Goal: Information Seeking & Learning: Learn about a topic

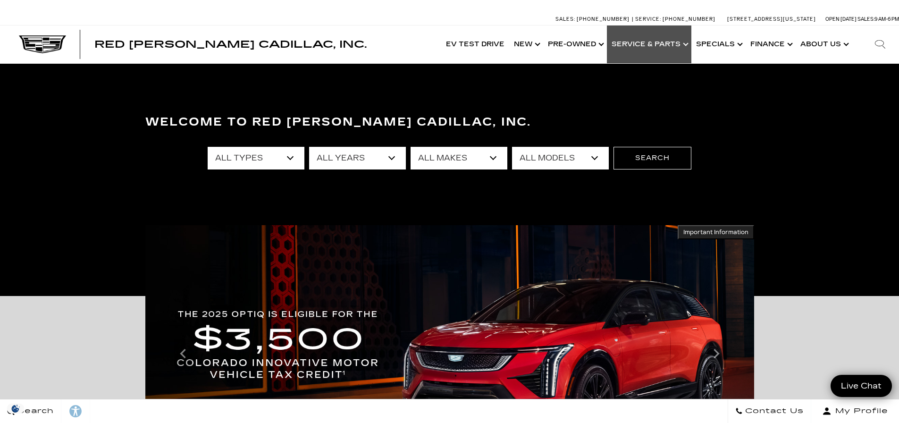
click at [669, 42] on link "Show Service & Parts" at bounding box center [649, 44] width 84 height 38
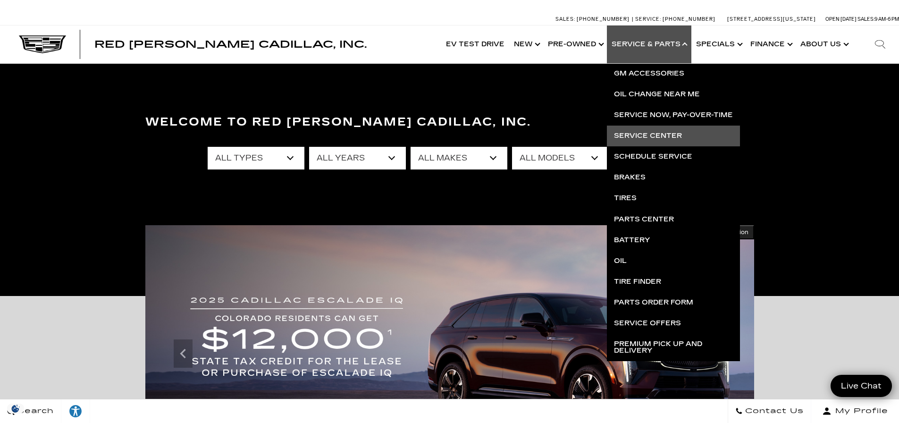
click at [651, 134] on link "Service Center" at bounding box center [673, 135] width 133 height 21
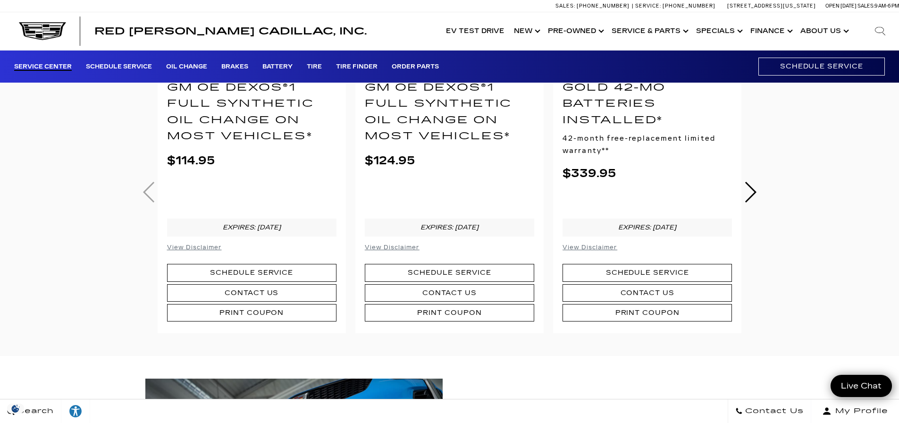
scroll to position [330, 0]
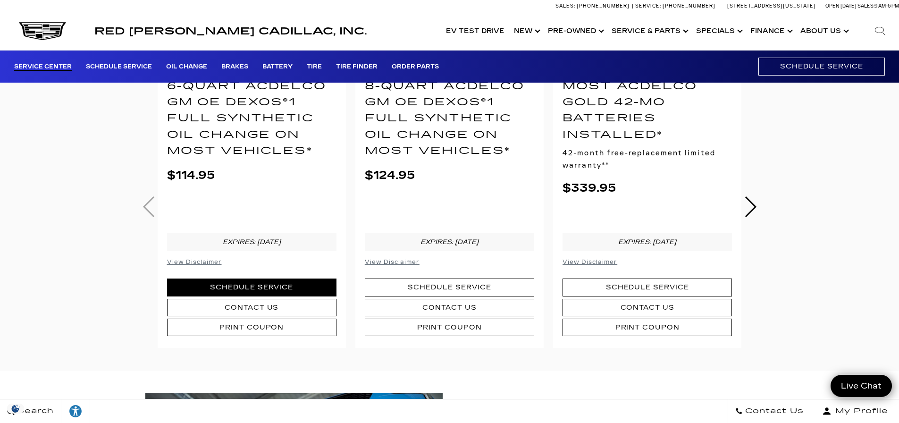
click at [241, 278] on link "Schedule Service" at bounding box center [251, 286] width 169 height 17
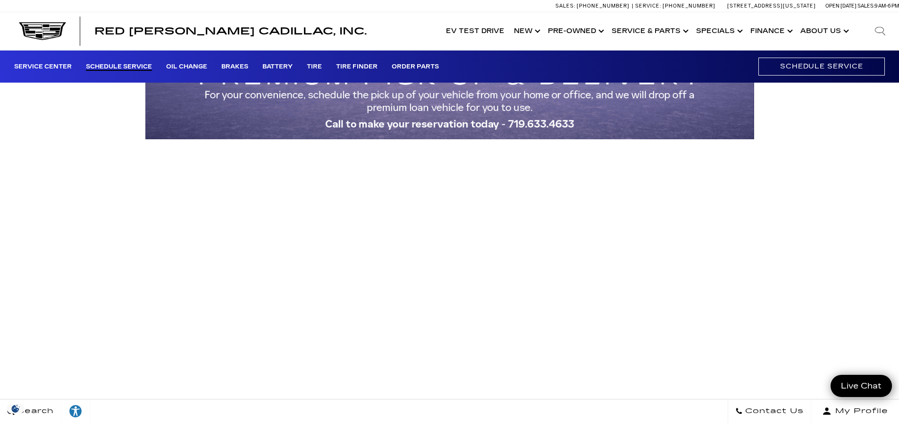
scroll to position [142, 0]
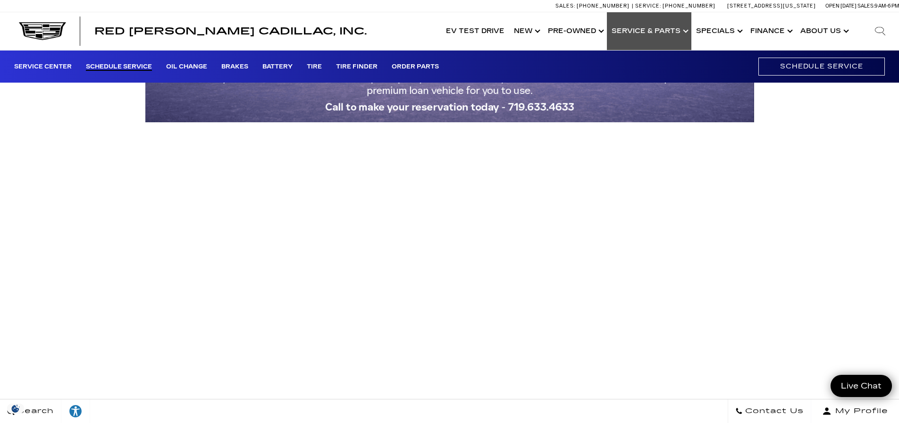
click at [663, 28] on link "Show Service & Parts" at bounding box center [649, 31] width 84 height 38
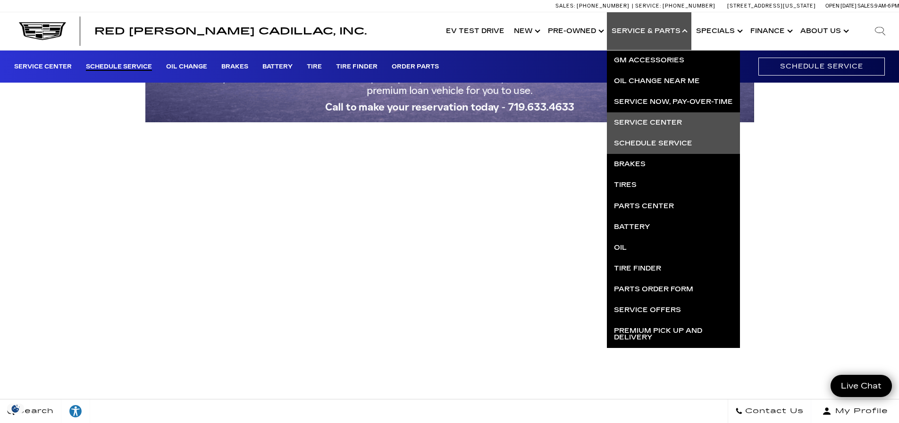
click at [655, 118] on link "Service Center" at bounding box center [673, 122] width 133 height 21
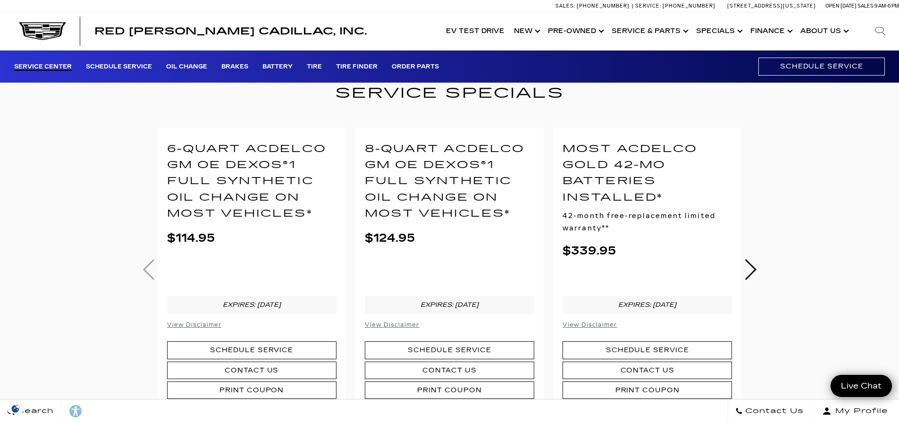
scroll to position [283, 0]
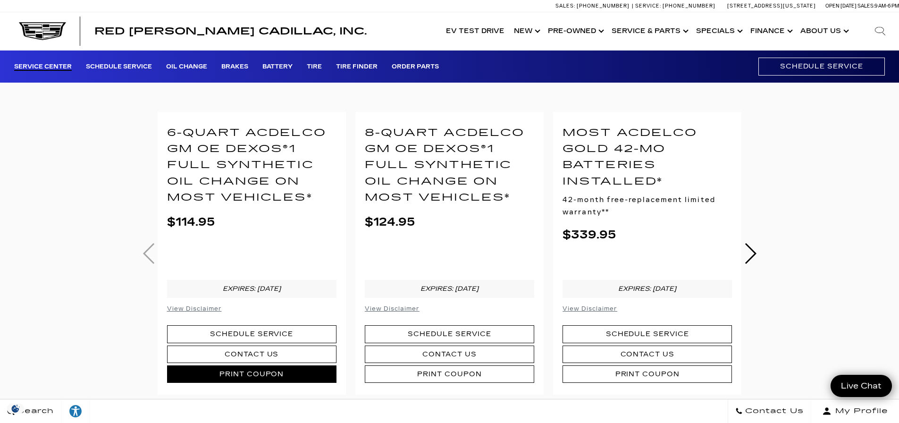
click at [244, 369] on link "Print Coupon" at bounding box center [251, 373] width 169 height 17
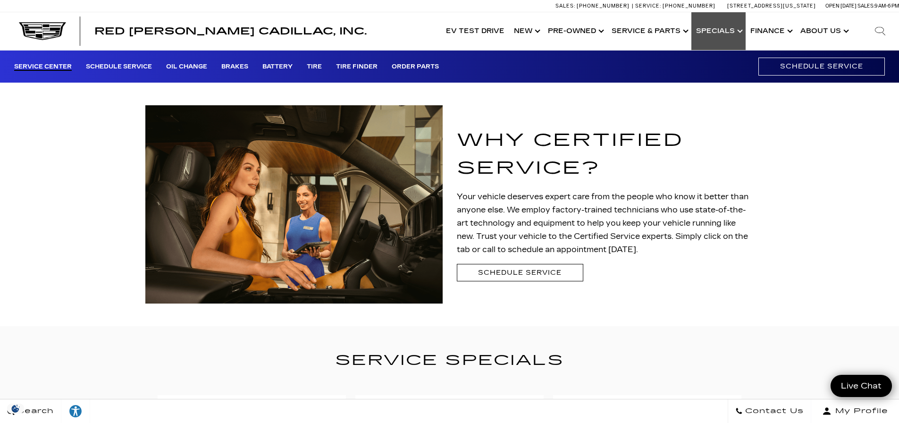
click at [742, 30] on link "Show Specials" at bounding box center [718, 31] width 54 height 38
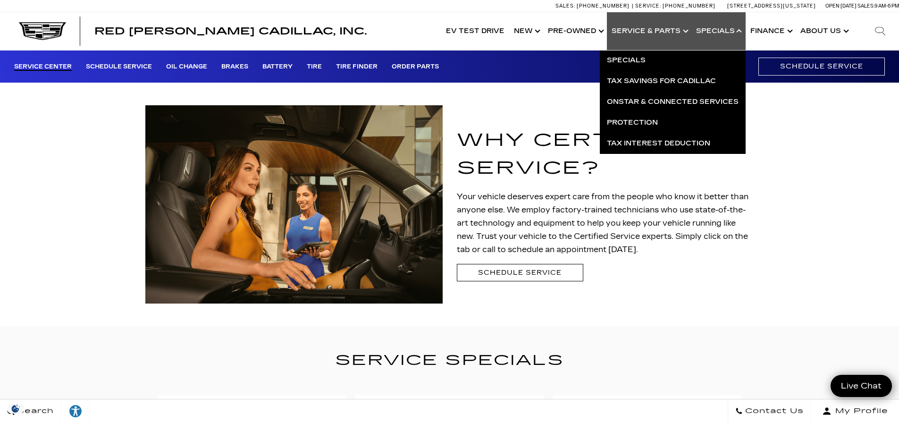
click at [686, 32] on link "Show Service & Parts" at bounding box center [649, 31] width 84 height 38
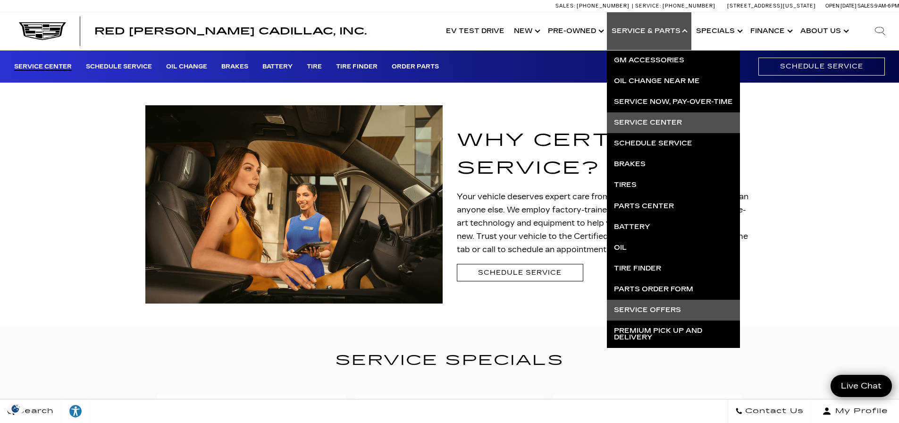
click at [650, 309] on link "Service Offers" at bounding box center [673, 310] width 133 height 21
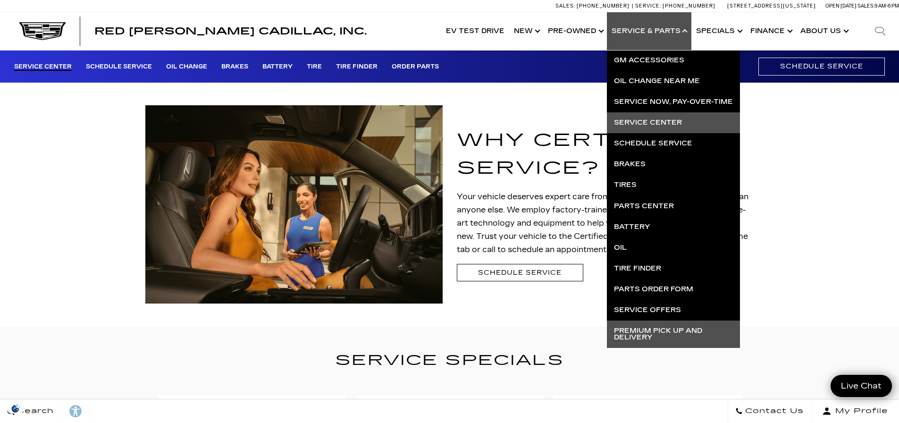
click at [663, 331] on link "Premium Pick Up and Delivery" at bounding box center [673, 333] width 133 height 27
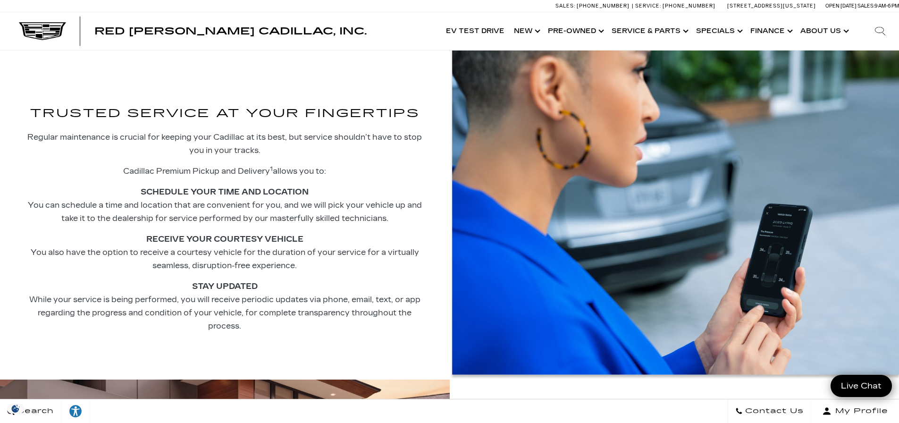
scroll to position [1063, 0]
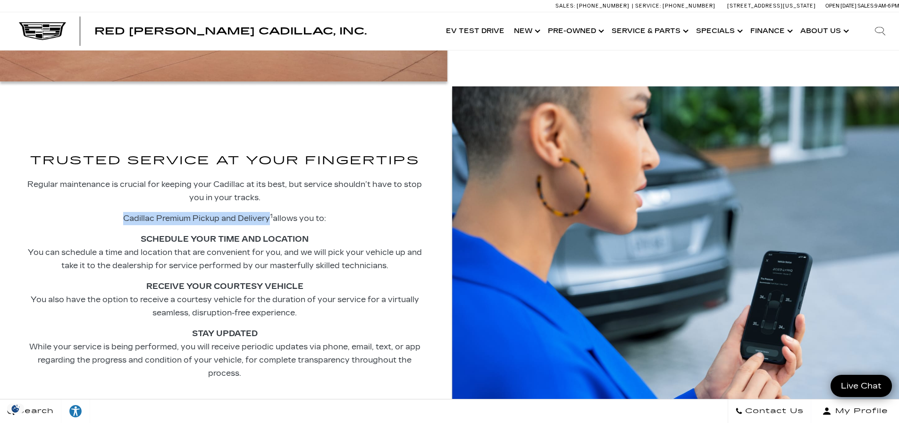
drag, startPoint x: 122, startPoint y: 200, endPoint x: 268, endPoint y: 197, distance: 146.3
click at [268, 212] on p "Cadillac Premium Pickup and Delivery 1 allows you to:" at bounding box center [225, 218] width 404 height 13
copy p "Cadillac Premium Pickup and Delivery"
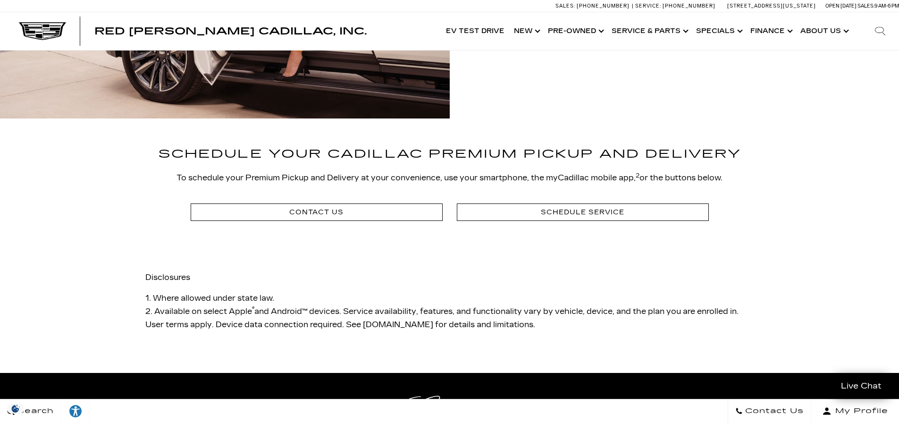
scroll to position [1724, 0]
